Goal: Transaction & Acquisition: Book appointment/travel/reservation

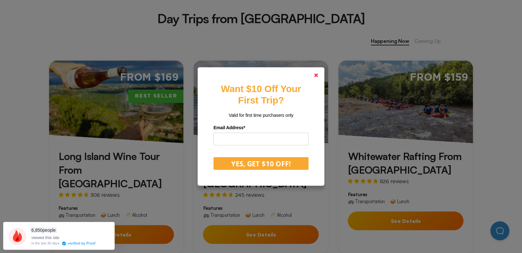
click at [318, 75] on polygon at bounding box center [316, 75] width 4 height 4
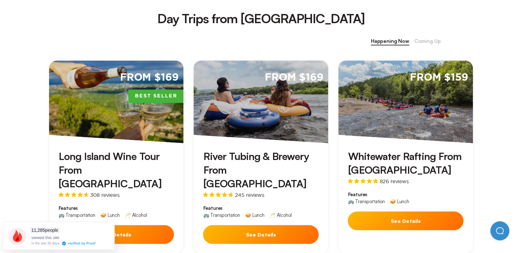
click at [415, 219] on button "See Details" at bounding box center [406, 220] width 116 height 19
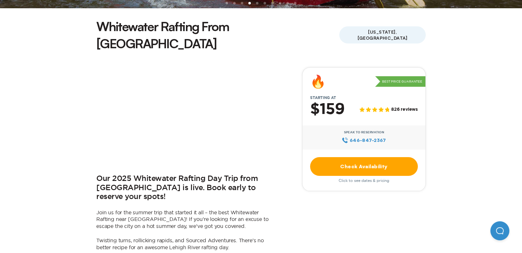
scroll to position [190, 0]
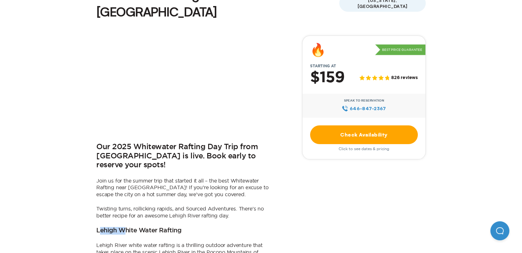
drag, startPoint x: 99, startPoint y: 204, endPoint x: 124, endPoint y: 205, distance: 25.7
click at [124, 227] on h3 "Lehigh White Water Rafting" at bounding box center [138, 231] width 85 height 8
drag, startPoint x: 124, startPoint y: 205, endPoint x: 90, endPoint y: 205, distance: 34.6
drag, startPoint x: 95, startPoint y: 204, endPoint x: 143, endPoint y: 204, distance: 48.5
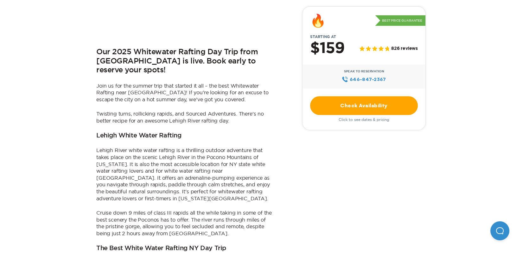
scroll to position [285, 0]
drag, startPoint x: 98, startPoint y: 126, endPoint x: 161, endPoint y: 124, distance: 63.8
click at [161, 146] on p "Lehigh River white water rafting is a thrilling outdoor adventure that takes pl…" at bounding box center [185, 173] width 178 height 55
drag, startPoint x: 161, startPoint y: 124, endPoint x: 100, endPoint y: 138, distance: 62.8
click at [100, 146] on p "Lehigh River white water rafting is a thrilling outdoor adventure that takes pl…" at bounding box center [185, 173] width 178 height 55
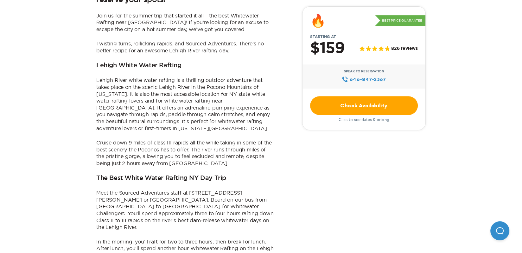
scroll to position [380, 0]
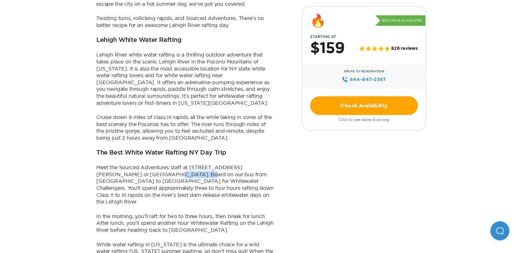
drag, startPoint x: 123, startPoint y: 148, endPoint x: 151, endPoint y: 149, distance: 27.9
click at [151, 164] on p "Meet the Sourced Adventures staff at [STREET_ADDRESS][PERSON_NAME] or [GEOGRAPH…" at bounding box center [185, 184] width 178 height 41
click at [226, 173] on div "Our 2025 Whitewater Rafting Day Trip from [GEOGRAPHIC_DATA] is live. Book early…" at bounding box center [185, 74] width 178 height 459
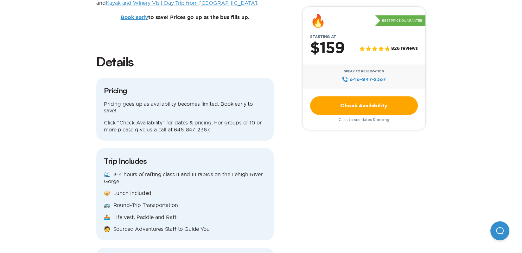
scroll to position [666, 0]
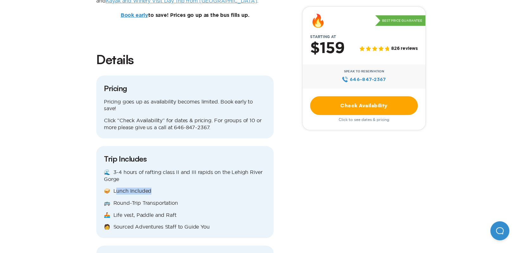
drag, startPoint x: 158, startPoint y: 157, endPoint x: 118, endPoint y: 160, distance: 40.0
click at [118, 187] on p "🥪 Lunch Included" at bounding box center [185, 190] width 162 height 7
drag, startPoint x: 118, startPoint y: 160, endPoint x: 63, endPoint y: 145, distance: 57.1
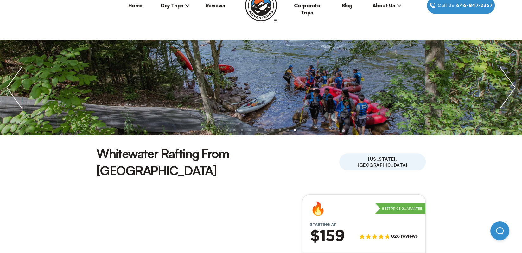
scroll to position [32, 0]
click at [514, 87] on img "next slide / item" at bounding box center [508, 87] width 29 height 95
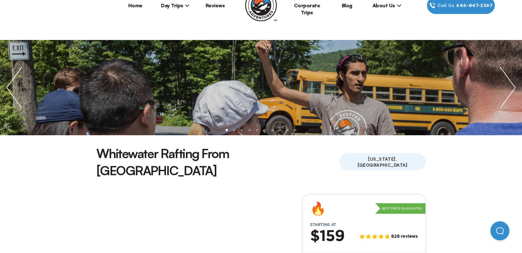
click at [514, 87] on img "next slide / item" at bounding box center [508, 87] width 29 height 95
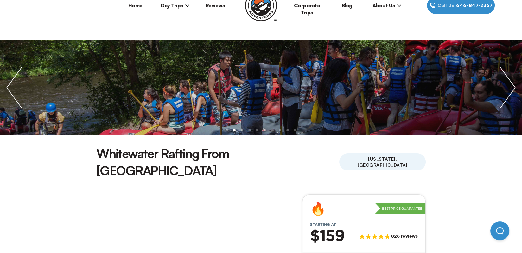
click at [514, 87] on img "next slide / item" at bounding box center [508, 87] width 29 height 95
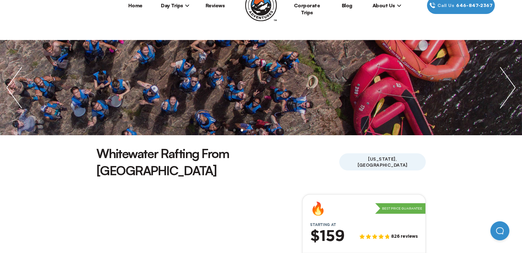
click at [514, 87] on img "next slide / item" at bounding box center [508, 87] width 29 height 95
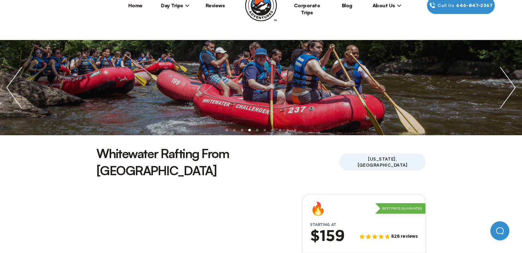
click at [514, 87] on img "next slide / item" at bounding box center [508, 87] width 29 height 95
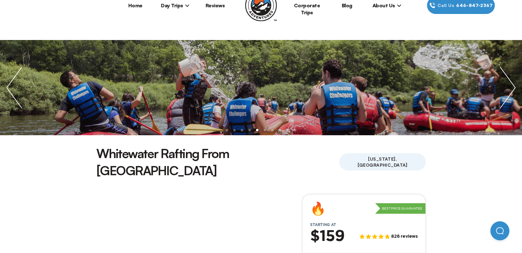
click at [511, 93] on img "next slide / item" at bounding box center [508, 87] width 29 height 95
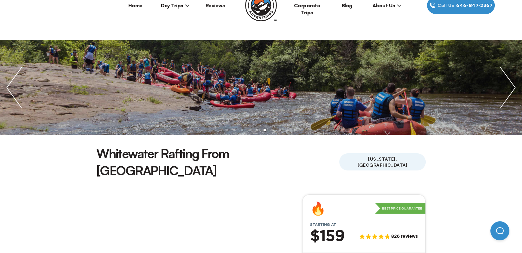
click at [510, 94] on img "next slide / item" at bounding box center [508, 87] width 29 height 95
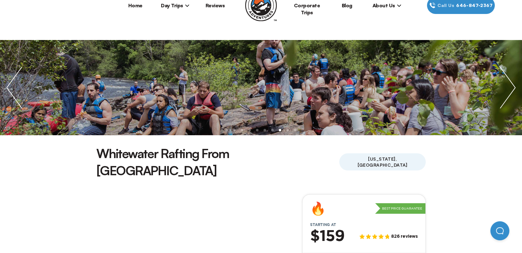
click at [510, 94] on img "next slide / item" at bounding box center [508, 87] width 29 height 95
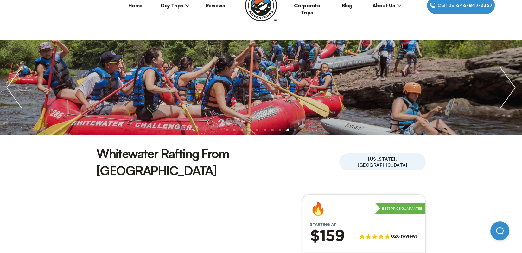
click at [510, 94] on img "next slide / item" at bounding box center [508, 87] width 29 height 95
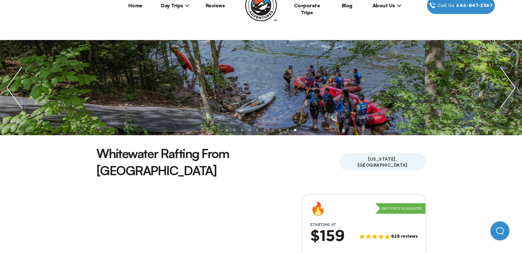
click at [509, 94] on img "next slide / item" at bounding box center [508, 87] width 29 height 95
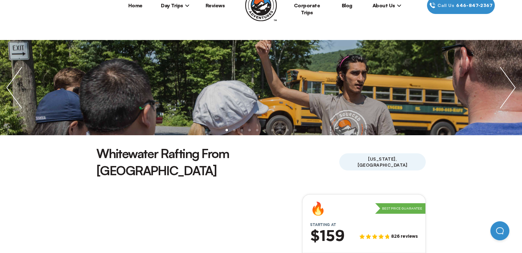
click at [509, 94] on img "next slide / item" at bounding box center [508, 87] width 29 height 95
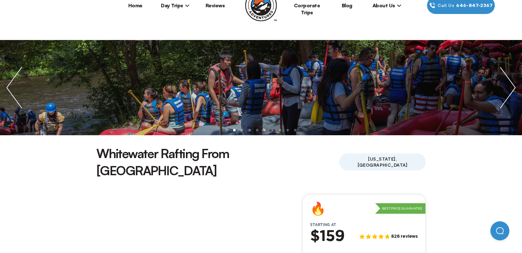
click at [509, 94] on img "next slide / item" at bounding box center [508, 87] width 29 height 95
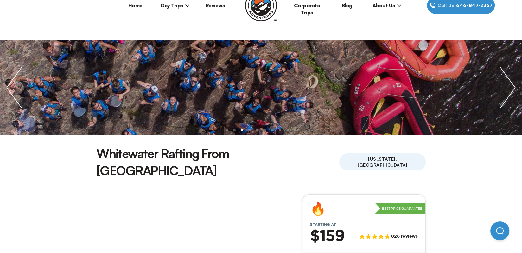
click at [509, 94] on img "next slide / item" at bounding box center [508, 87] width 29 height 95
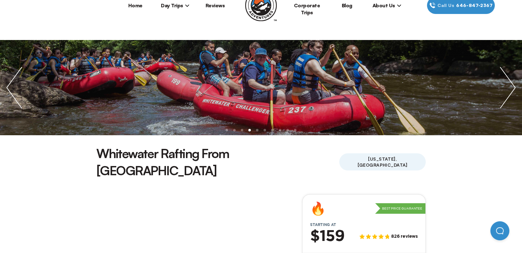
click at [509, 94] on img "next slide / item" at bounding box center [508, 87] width 29 height 95
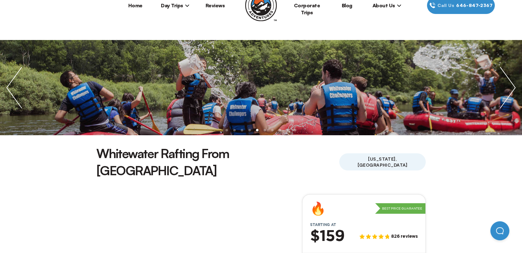
click at [509, 94] on img "next slide / item" at bounding box center [508, 87] width 29 height 95
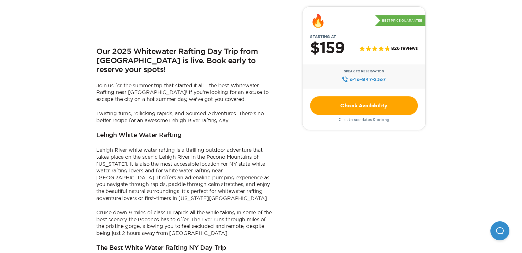
scroll to position [285, 0]
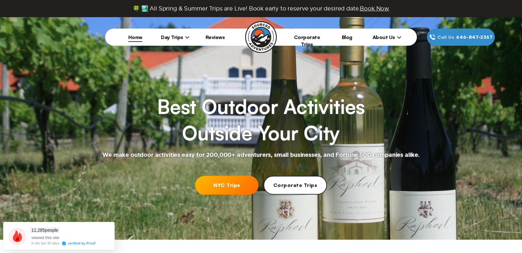
click at [243, 184] on link "NYC Trips" at bounding box center [226, 185] width 63 height 19
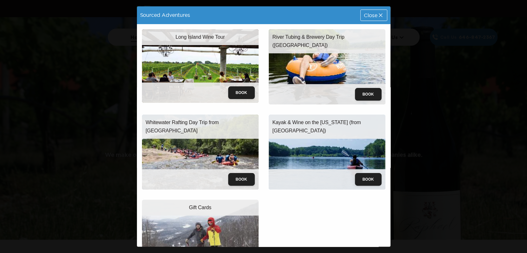
drag, startPoint x: 369, startPoint y: 18, endPoint x: 372, endPoint y: 21, distance: 3.8
click at [370, 18] on div "Close" at bounding box center [374, 15] width 26 height 11
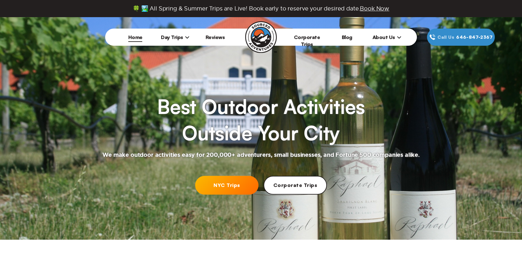
click at [239, 183] on link "NYC Trips" at bounding box center [226, 185] width 63 height 19
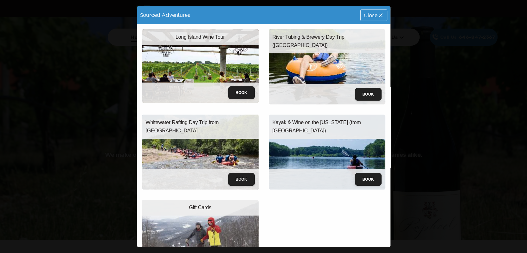
click at [378, 16] on icon at bounding box center [381, 15] width 6 height 6
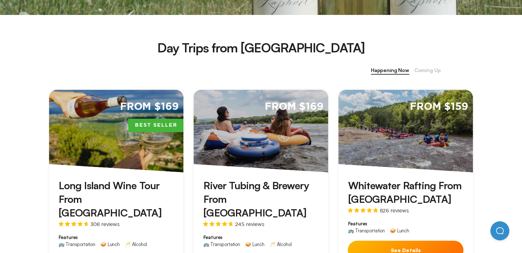
scroll to position [222, 0]
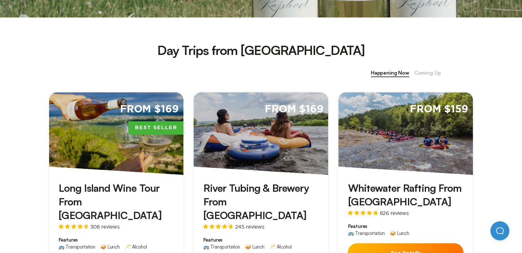
click at [261, 137] on div "From $169" at bounding box center [261, 133] width 135 height 82
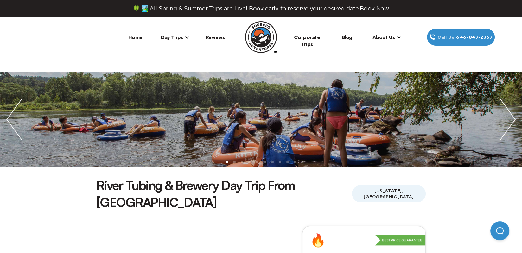
click at [175, 39] on span "Day Trips" at bounding box center [175, 37] width 29 height 6
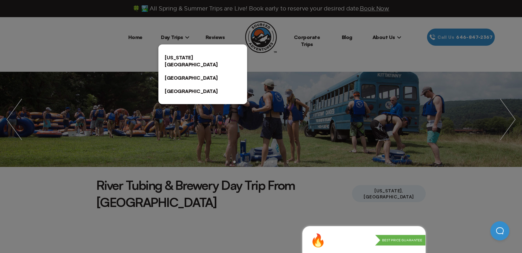
click at [184, 74] on link "[GEOGRAPHIC_DATA]" at bounding box center [203, 77] width 89 height 13
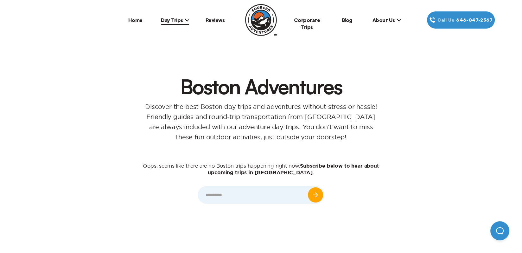
click at [169, 21] on span "Day Trips" at bounding box center [175, 20] width 29 height 6
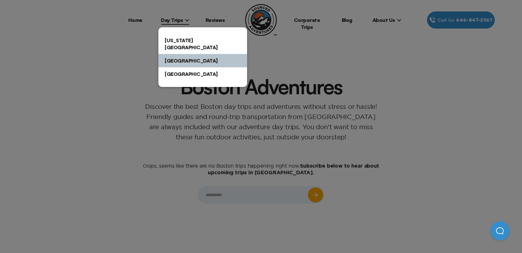
click at [173, 67] on link "[GEOGRAPHIC_DATA]" at bounding box center [203, 73] width 89 height 13
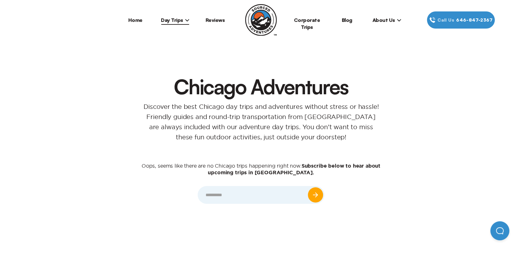
click at [170, 20] on span "Day Trips" at bounding box center [175, 20] width 29 height 6
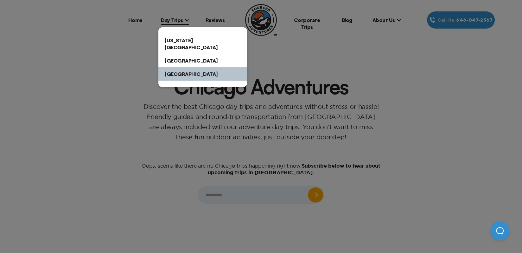
drag, startPoint x: 103, startPoint y: 162, endPoint x: 99, endPoint y: 170, distance: 8.2
click at [101, 164] on div at bounding box center [261, 126] width 522 height 253
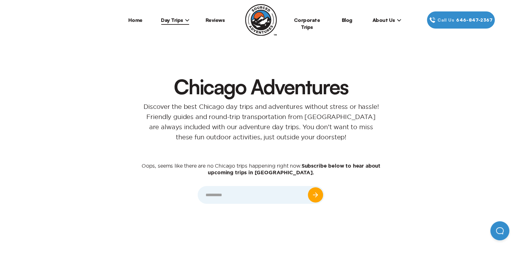
click at [140, 21] on link "Home" at bounding box center [135, 20] width 14 height 6
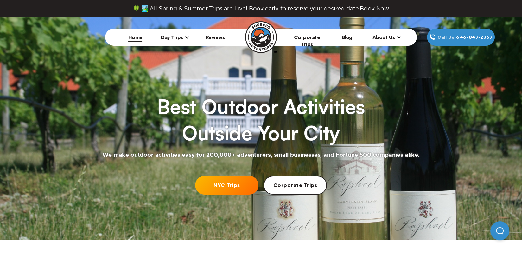
click at [218, 38] on link "Reviews" at bounding box center [215, 37] width 19 height 6
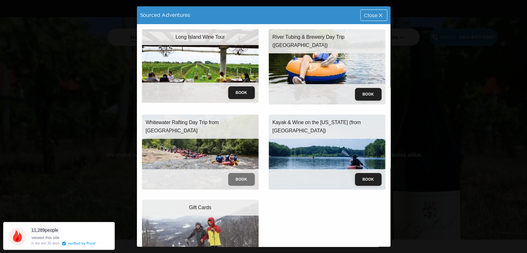
click at [233, 173] on button "Book" at bounding box center [241, 179] width 27 height 13
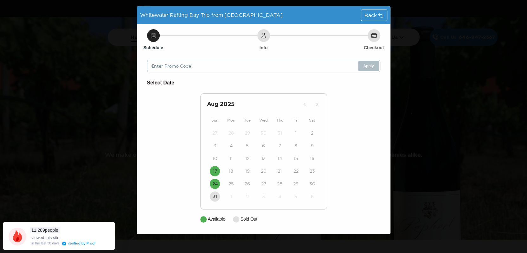
click at [378, 13] on icon at bounding box center [381, 15] width 6 height 6
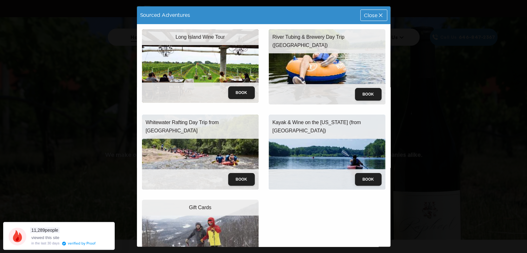
click at [214, 135] on p "Whitewater Rafting Day Trip from [GEOGRAPHIC_DATA]" at bounding box center [200, 126] width 109 height 16
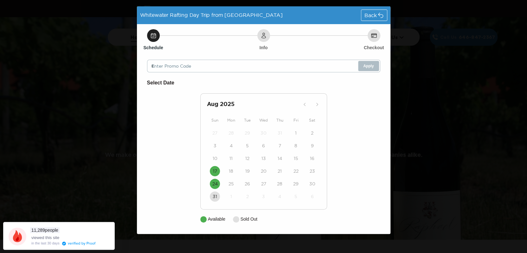
click at [378, 15] on icon at bounding box center [381, 15] width 6 height 6
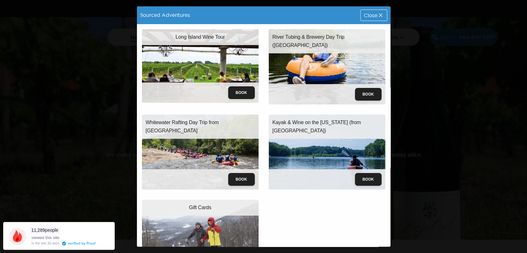
click at [378, 13] on icon at bounding box center [381, 15] width 6 height 6
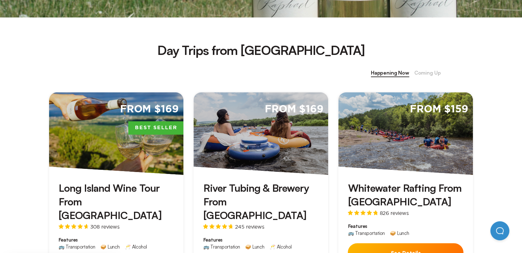
scroll to position [317, 0]
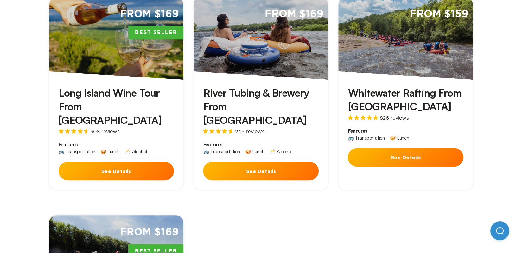
click at [407, 152] on button "See Details" at bounding box center [406, 157] width 116 height 19
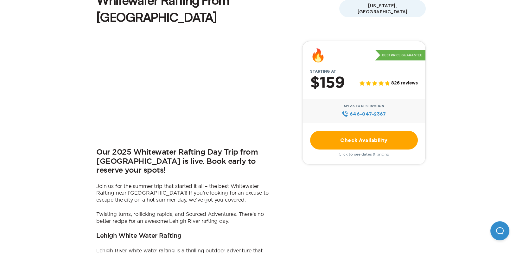
scroll to position [159, 0]
